Goal: Check status: Check status

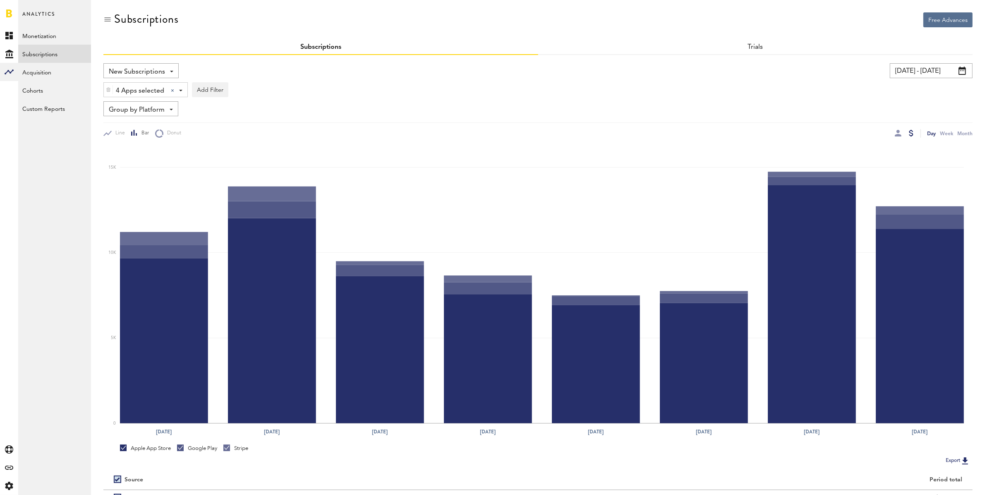
click at [913, 72] on input "[DATE] - [DATE]" at bounding box center [931, 70] width 83 height 15
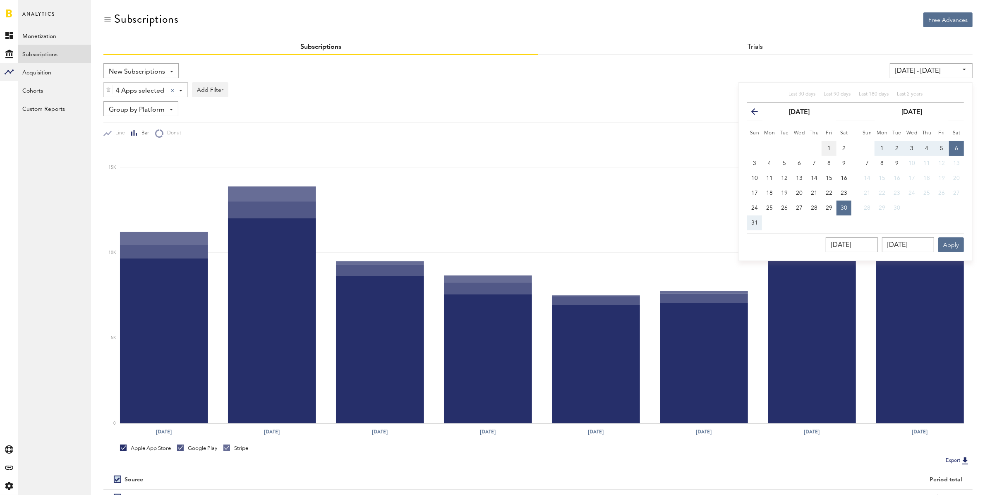
click at [830, 148] on span "1" at bounding box center [828, 149] width 3 height 6
type input "[DATE] - [DATE]"
type input "[DATE]"
drag, startPoint x: 755, startPoint y: 223, endPoint x: 861, endPoint y: 228, distance: 106.5
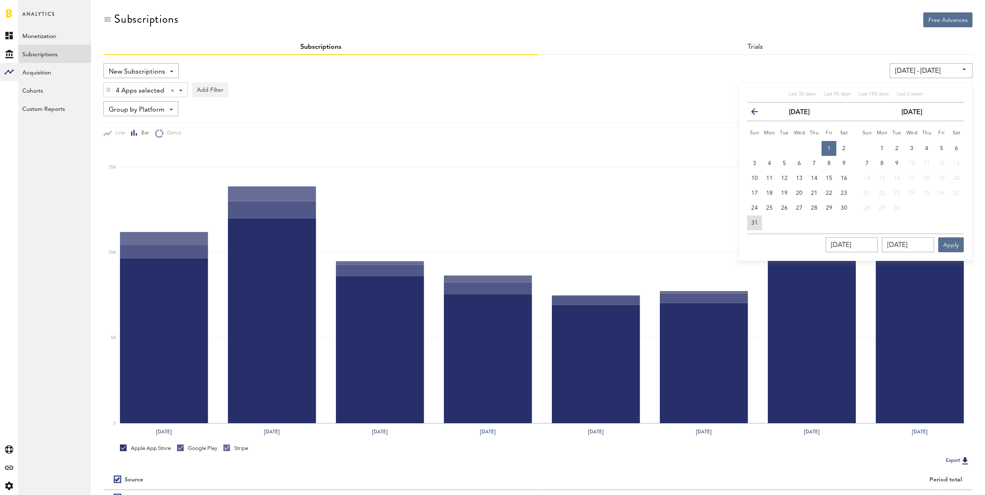
click at [755, 223] on span "31" at bounding box center [754, 223] width 7 height 6
type input "[DATE] - [DATE]"
type input "[DATE]"
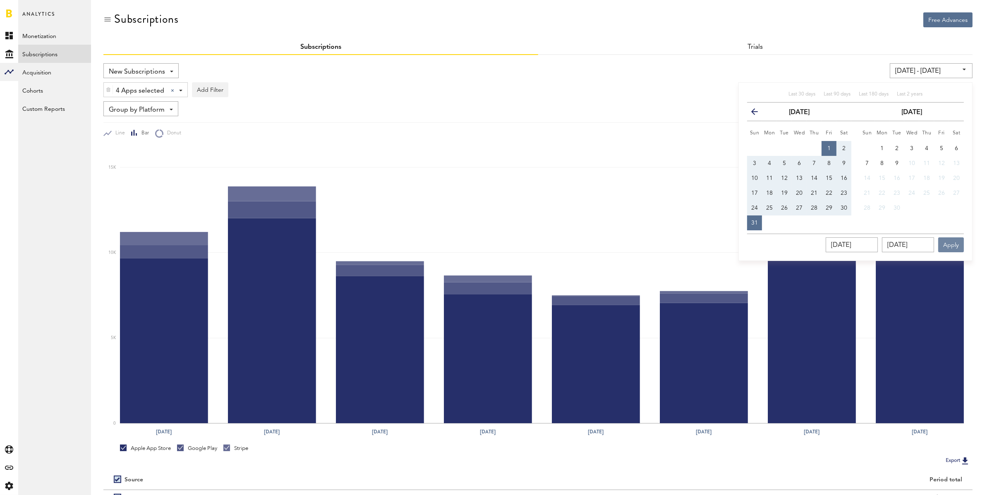
click at [954, 244] on button "Apply" at bounding box center [951, 244] width 26 height 15
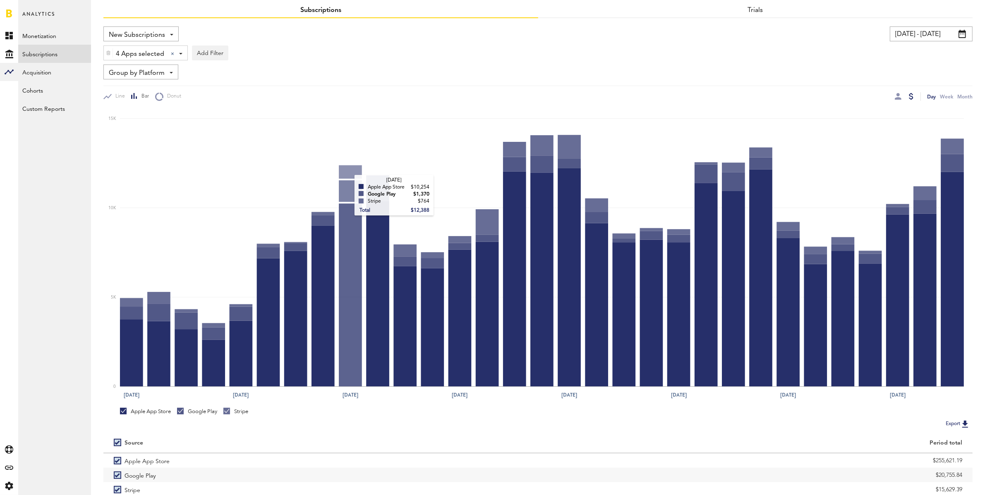
scroll to position [84, 0]
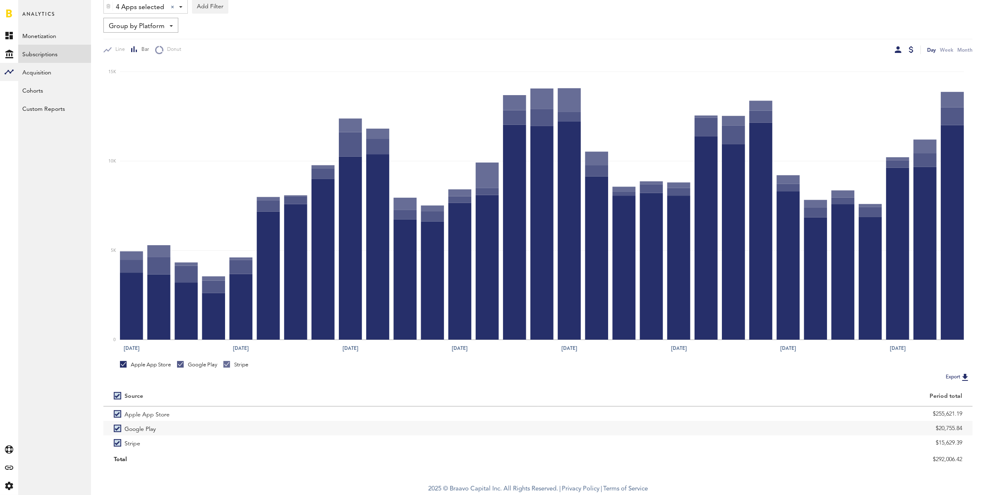
click at [899, 50] on div at bounding box center [898, 49] width 7 height 7
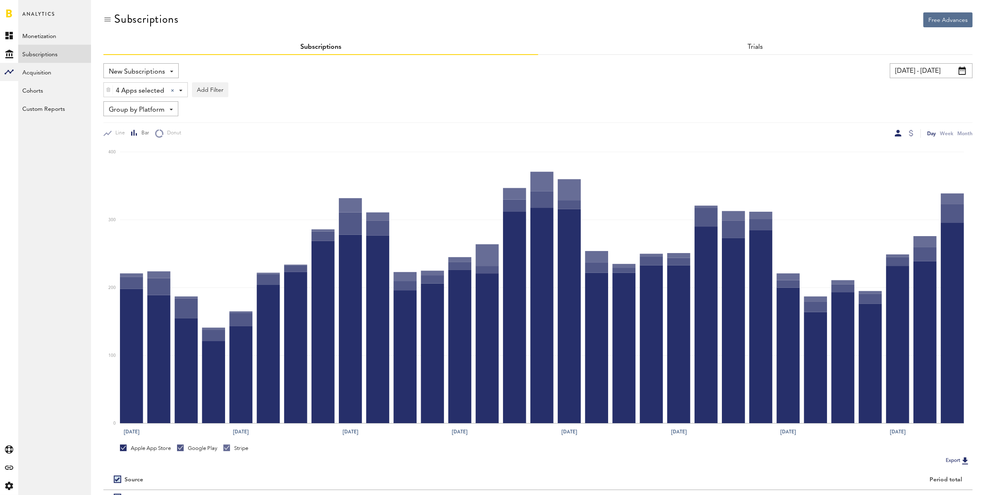
click at [917, 74] on input "[DATE] - [DATE]" at bounding box center [931, 70] width 83 height 15
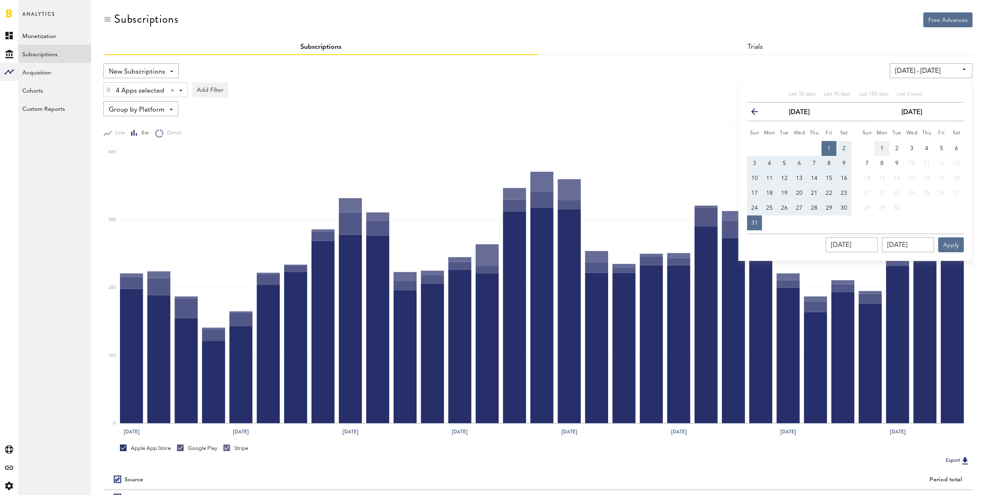
click at [884, 146] on button "1" at bounding box center [882, 148] width 15 height 15
type input "[DATE] - [DATE]"
type input "[DATE]"
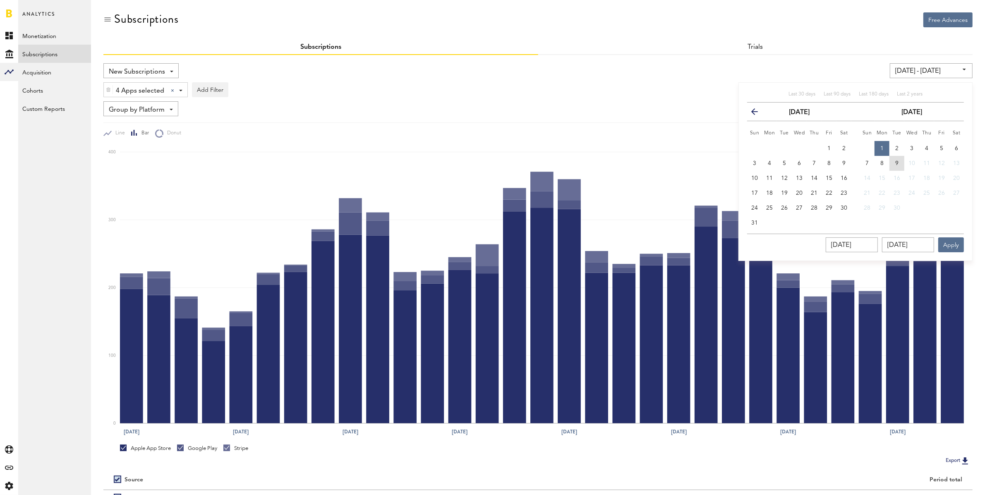
drag, startPoint x: 897, startPoint y: 163, endPoint x: 925, endPoint y: 235, distance: 77.1
click at [897, 164] on span "9" at bounding box center [896, 164] width 3 height 6
type input "[DATE] - [DATE]"
type input "[DATE]"
click at [945, 243] on button "Apply" at bounding box center [951, 244] width 26 height 15
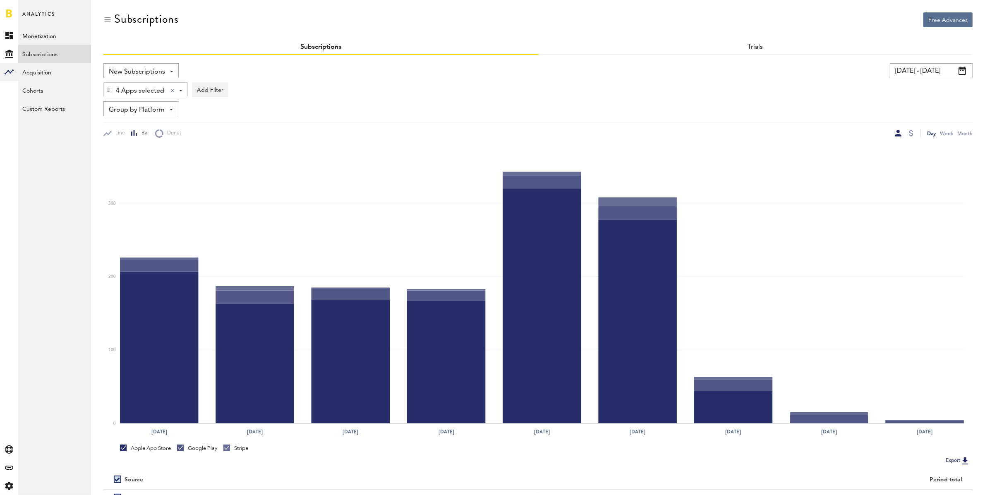
click at [909, 68] on input "[DATE] - [DATE]" at bounding box center [931, 70] width 83 height 15
click at [773, 146] on button "1" at bounding box center [769, 148] width 15 height 15
click at [843, 146] on span "6" at bounding box center [843, 149] width 3 height 6
type input "[DATE] - [DATE]"
type input "[DATE]"
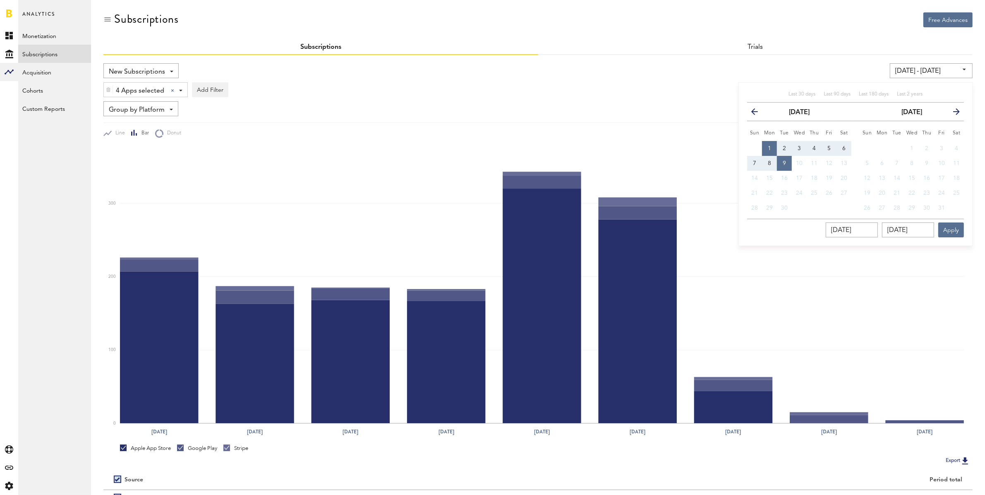
type input "[DATE]"
drag, startPoint x: 774, startPoint y: 147, endPoint x: 831, endPoint y: 156, distance: 57.3
click at [774, 147] on button "1" at bounding box center [769, 148] width 15 height 15
type input "[DATE] - [DATE]"
type input "[DATE]"
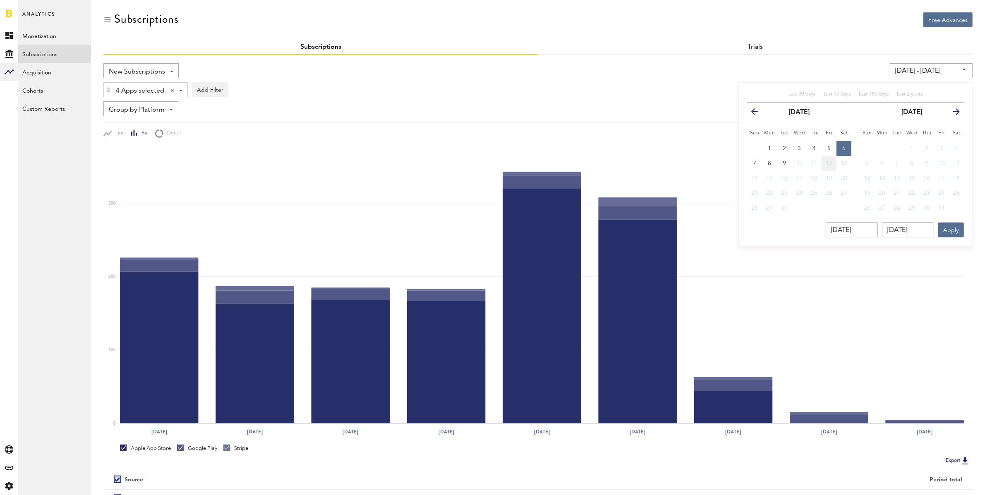
type input "[DATE]"
click at [842, 151] on button "6" at bounding box center [844, 148] width 15 height 15
type input "[DATE] - [DATE]"
type input "[DATE]"
click at [942, 224] on button "Apply" at bounding box center [951, 230] width 26 height 15
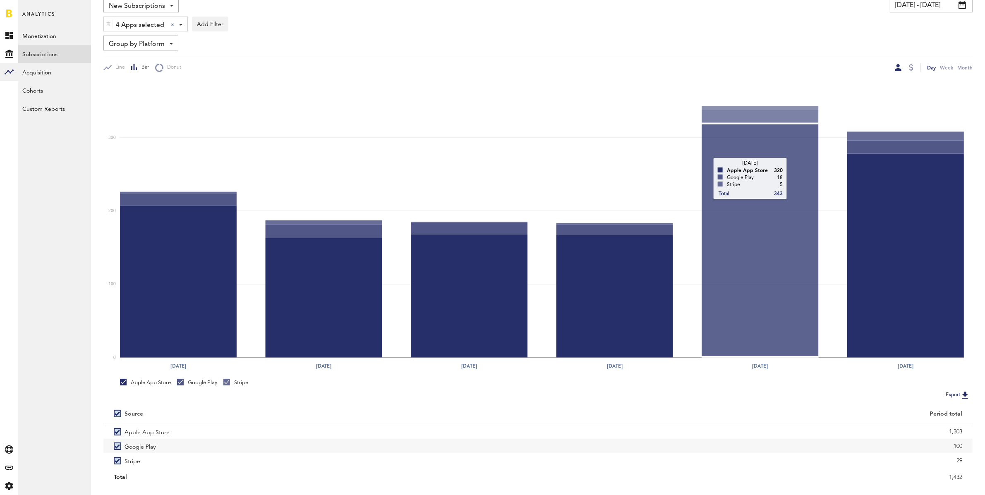
scroll to position [84, 0]
